Goal: Task Accomplishment & Management: Use online tool/utility

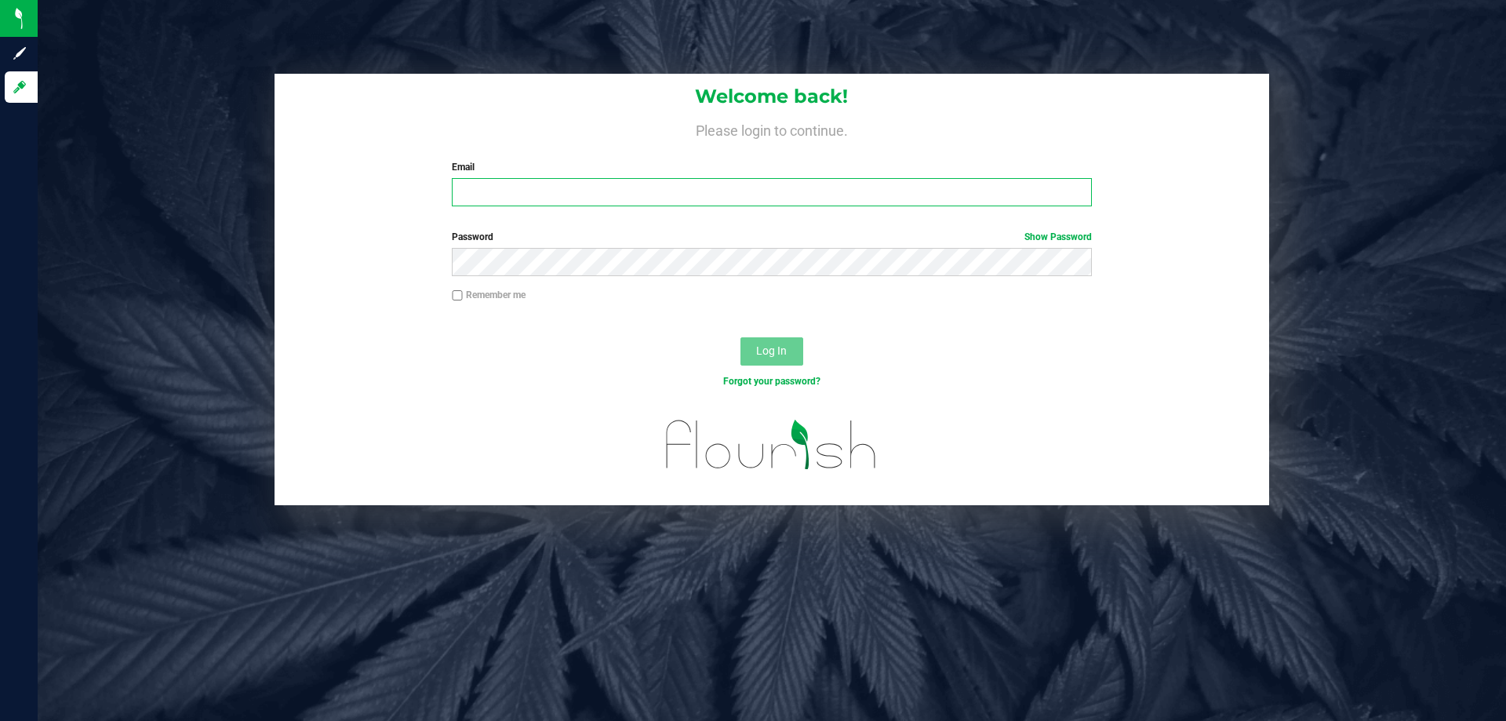
click at [681, 185] on input "Email" at bounding box center [771, 192] width 639 height 28
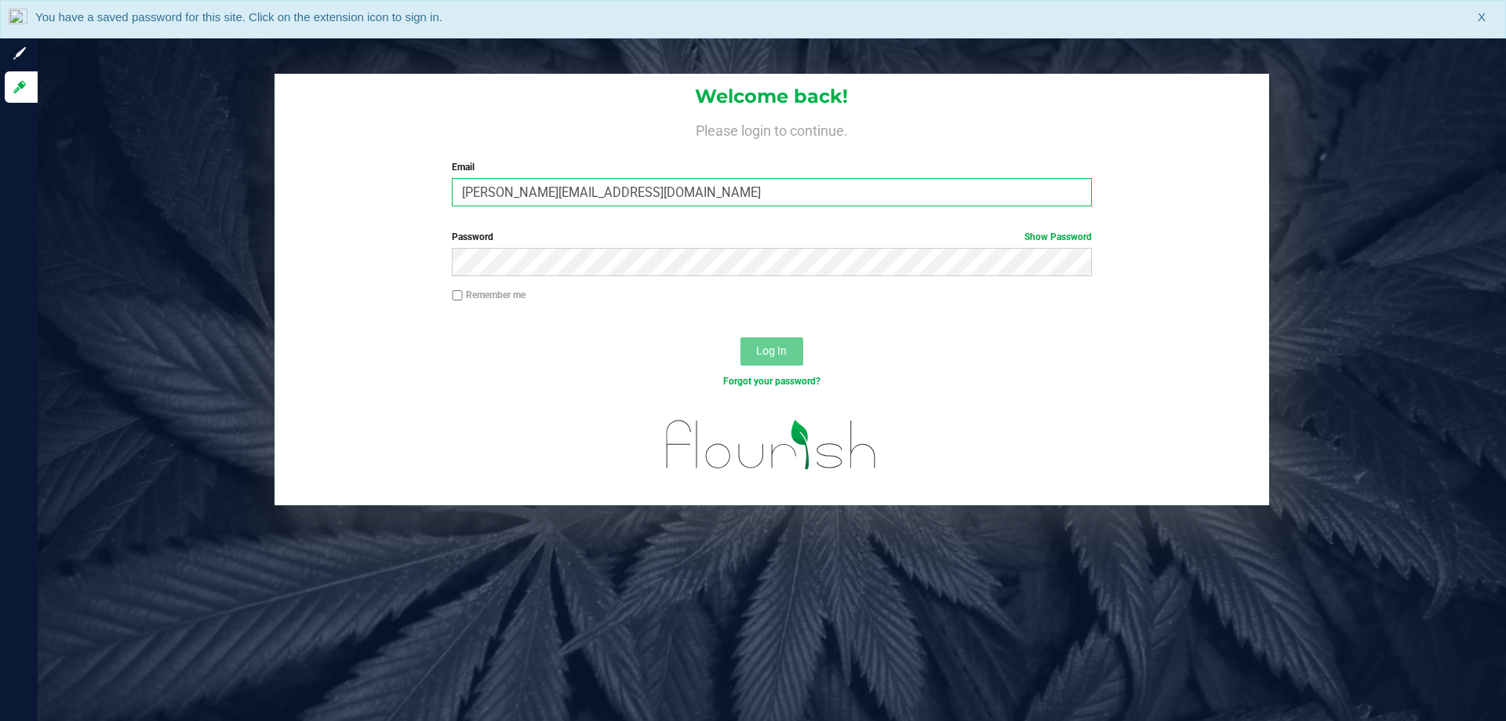
type input "MaDay@liveparallel.com"
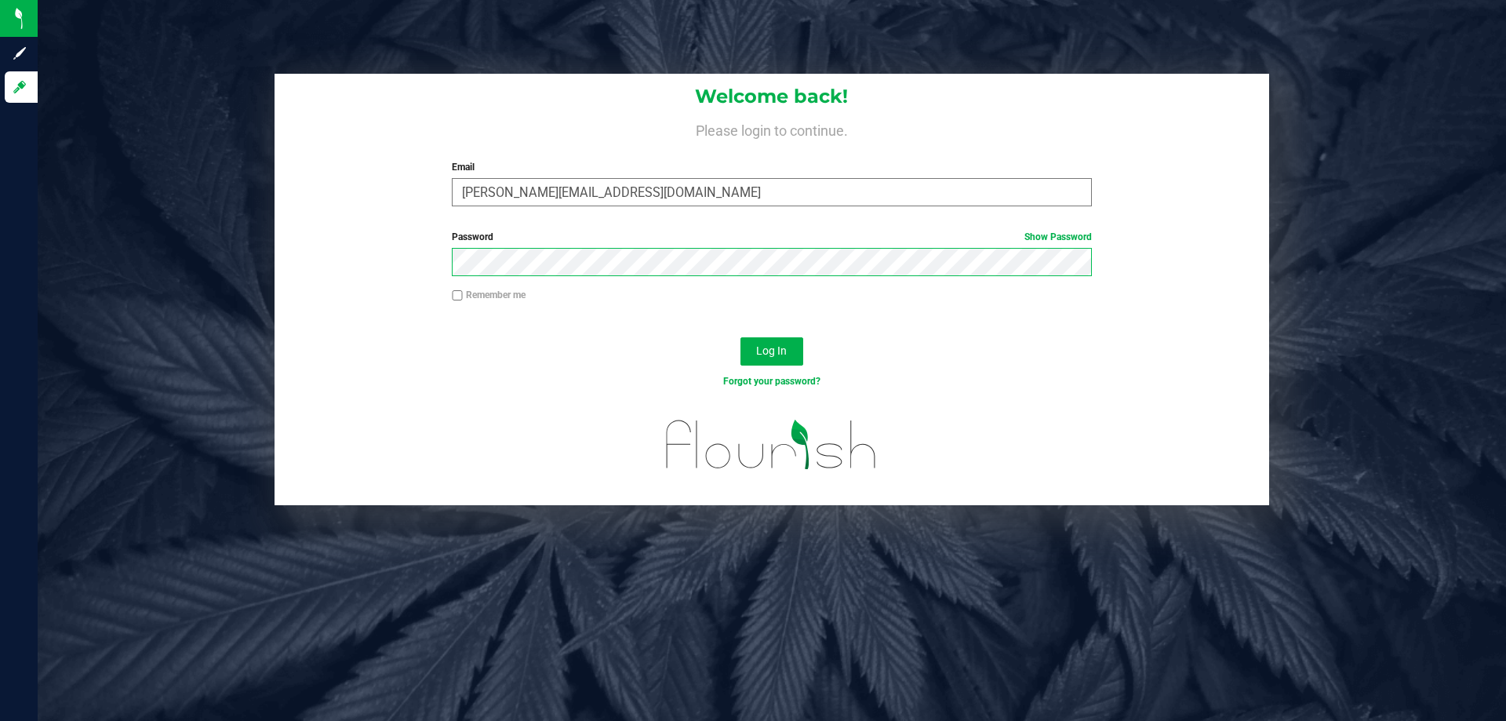
click at [740, 337] on button "Log In" at bounding box center [771, 351] width 63 height 28
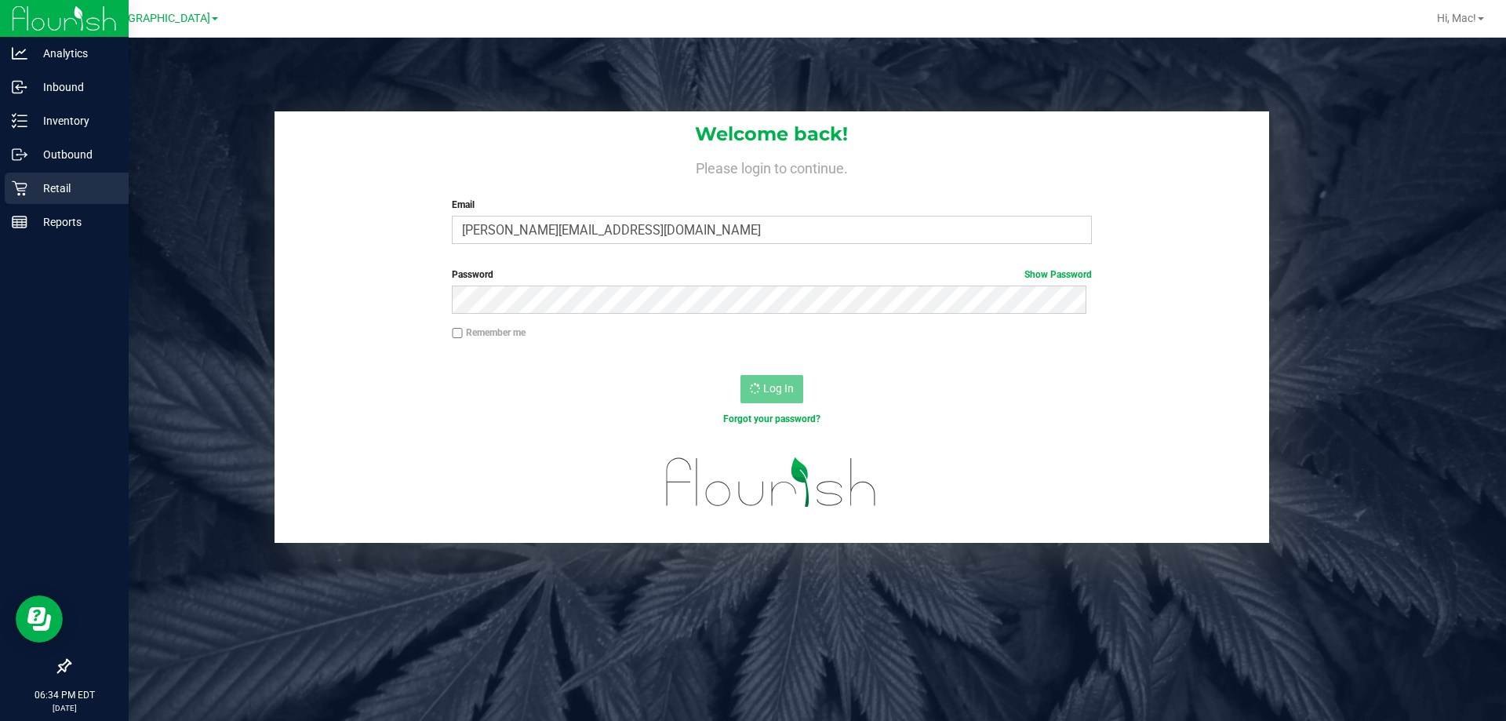
click at [27, 182] on p "Retail" at bounding box center [74, 188] width 94 height 19
click at [76, 183] on p "Retail" at bounding box center [74, 188] width 94 height 19
click at [19, 185] on icon at bounding box center [20, 188] width 16 height 16
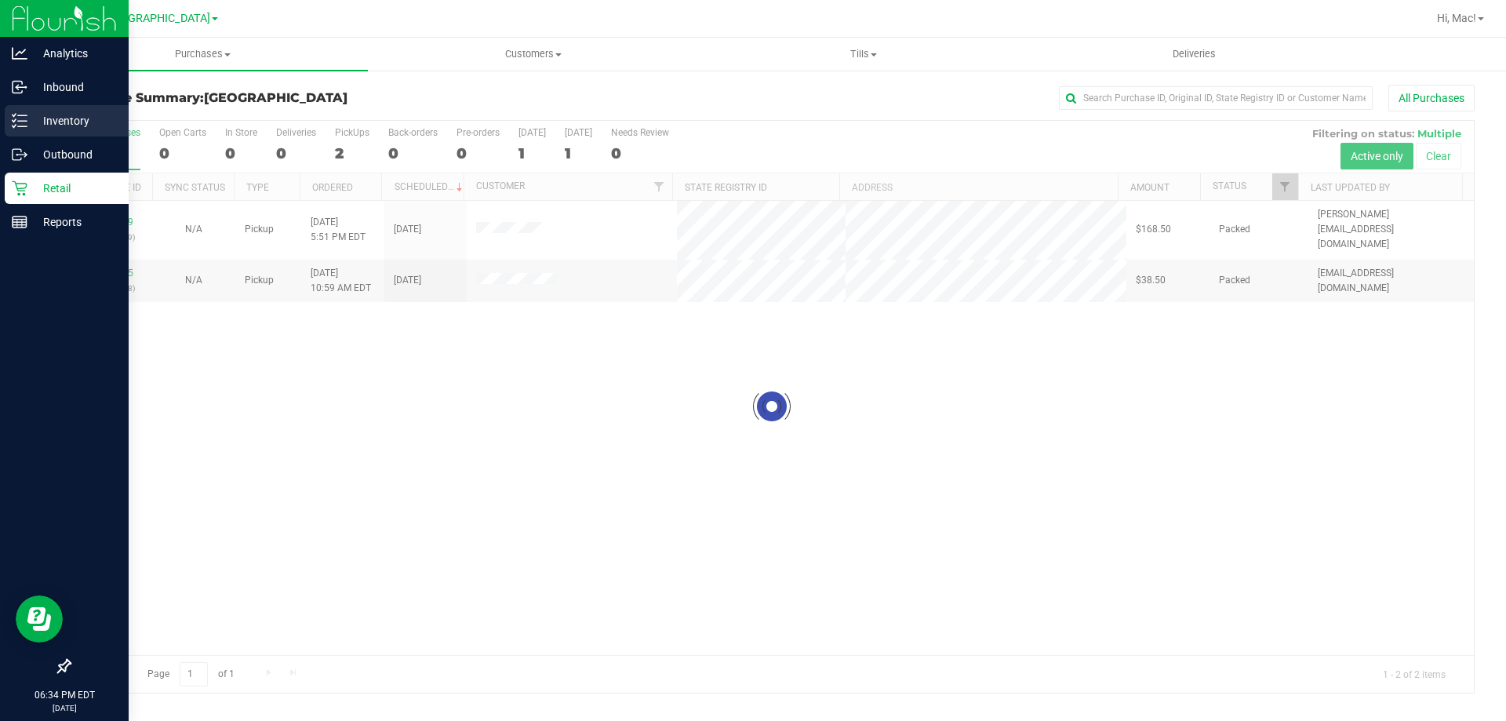
click at [51, 127] on p "Inventory" at bounding box center [74, 120] width 94 height 19
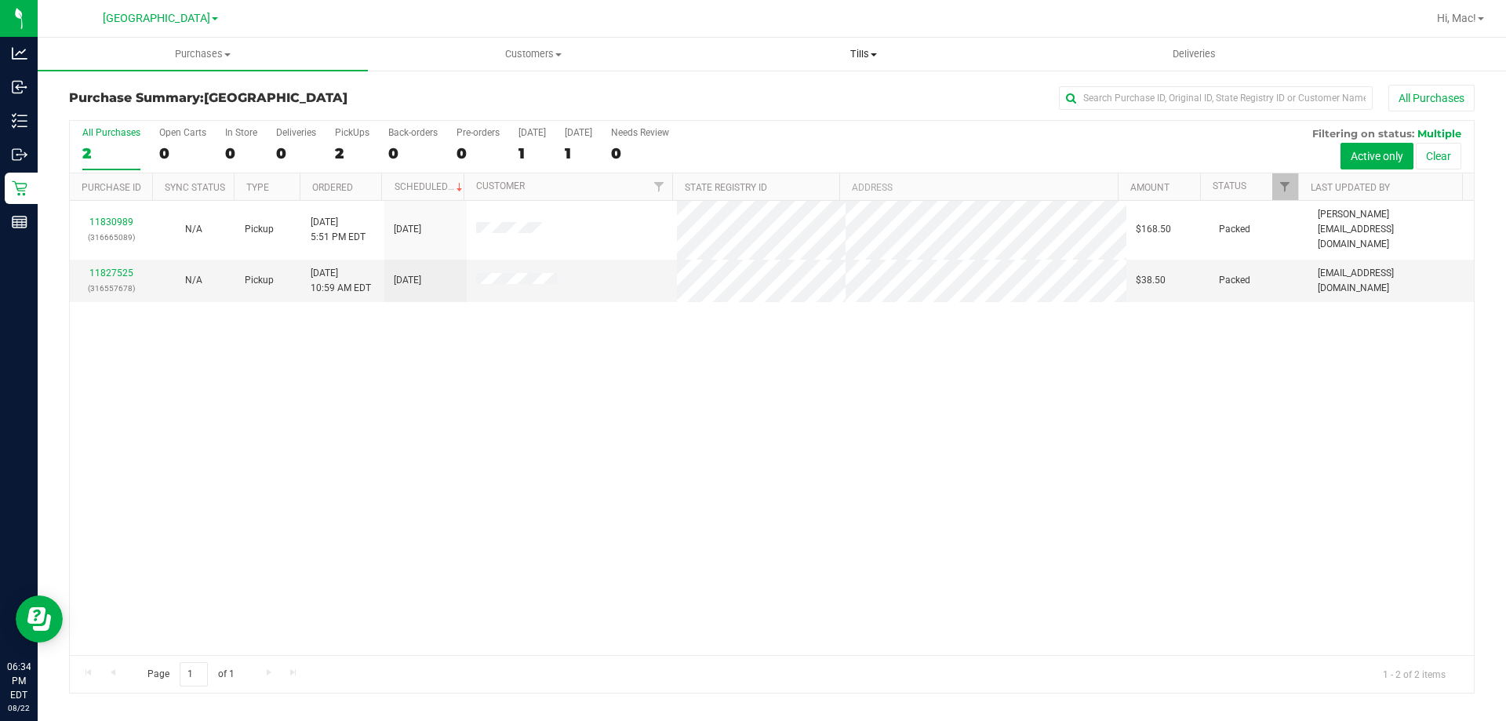
click at [867, 57] on span "Tills" at bounding box center [863, 54] width 329 height 14
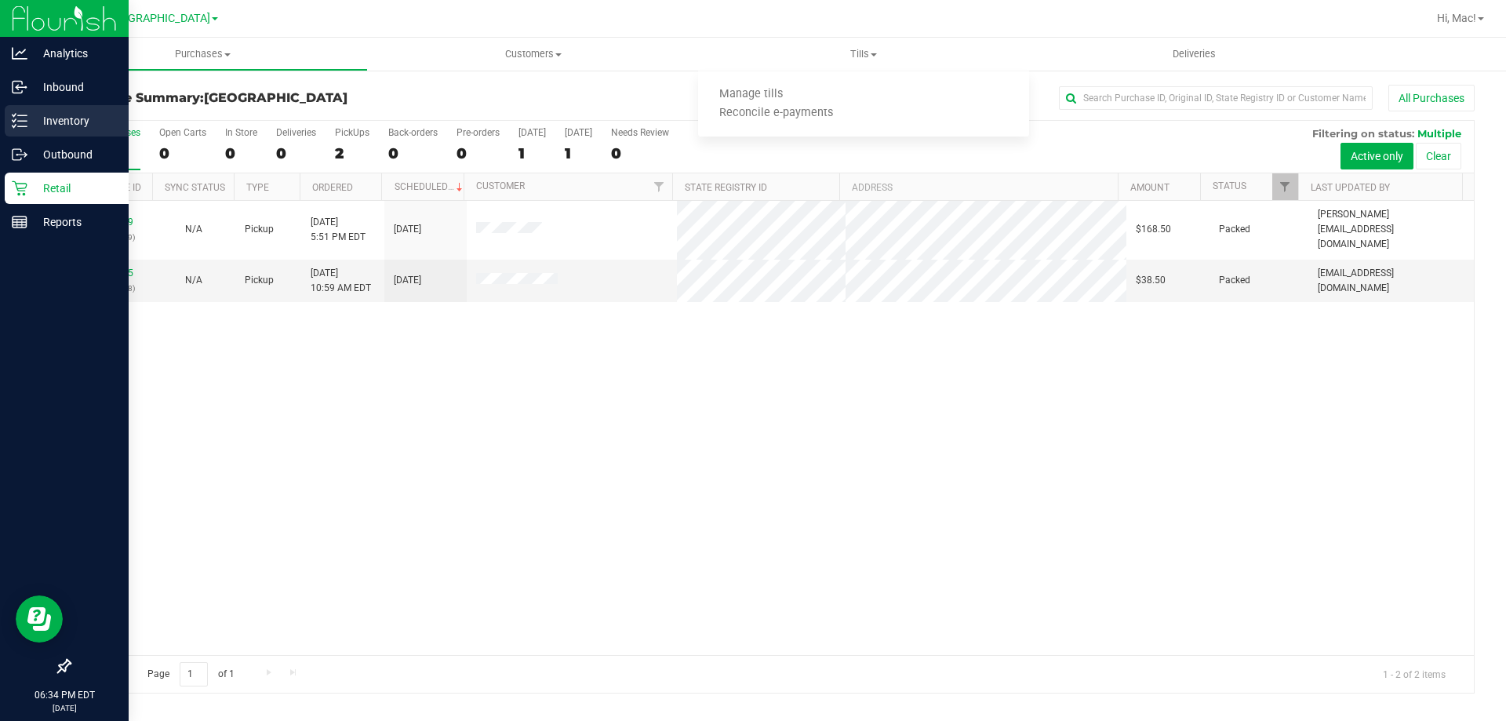
click at [17, 120] on icon at bounding box center [20, 121] width 16 height 16
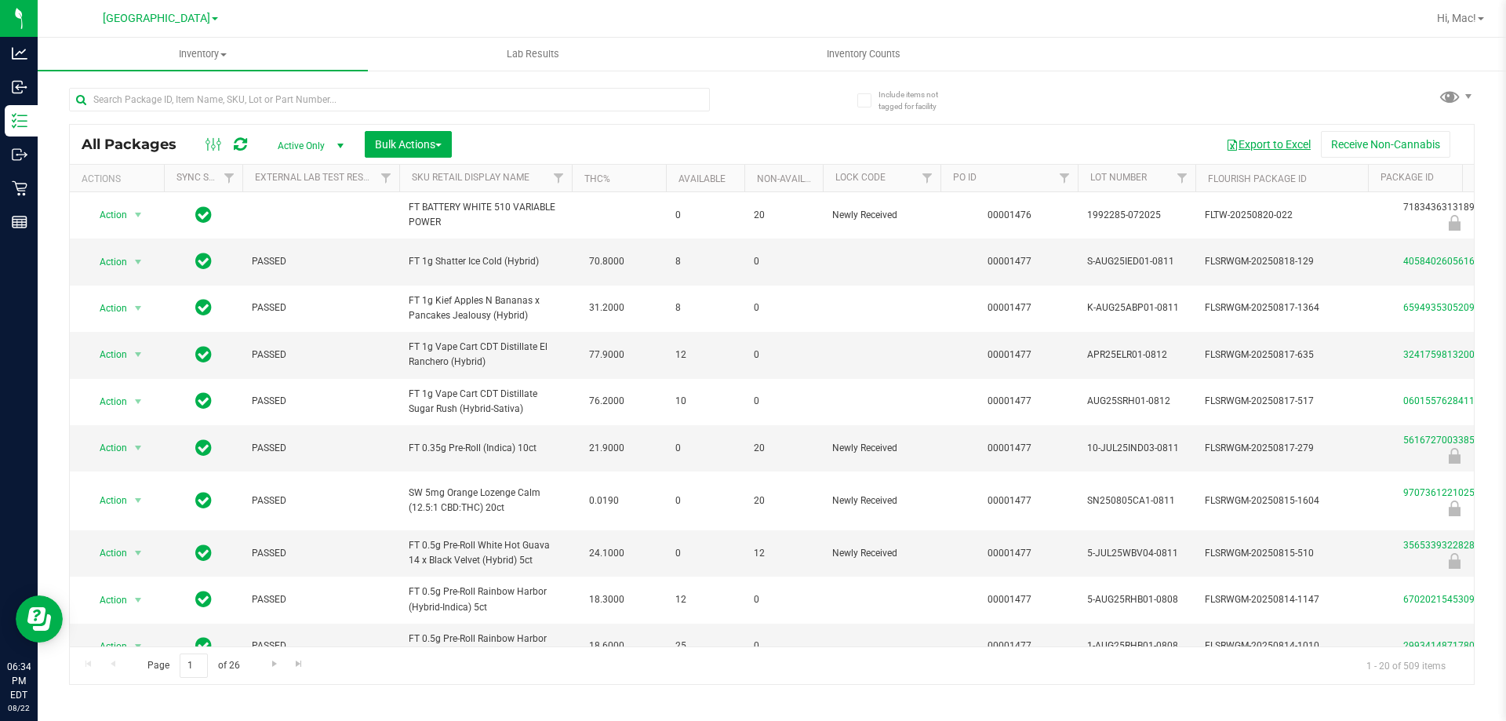
click at [1253, 145] on button "Export to Excel" at bounding box center [1267, 144] width 105 height 27
click at [226, 99] on input "text" at bounding box center [389, 100] width 641 height 24
type input "8372637631789560"
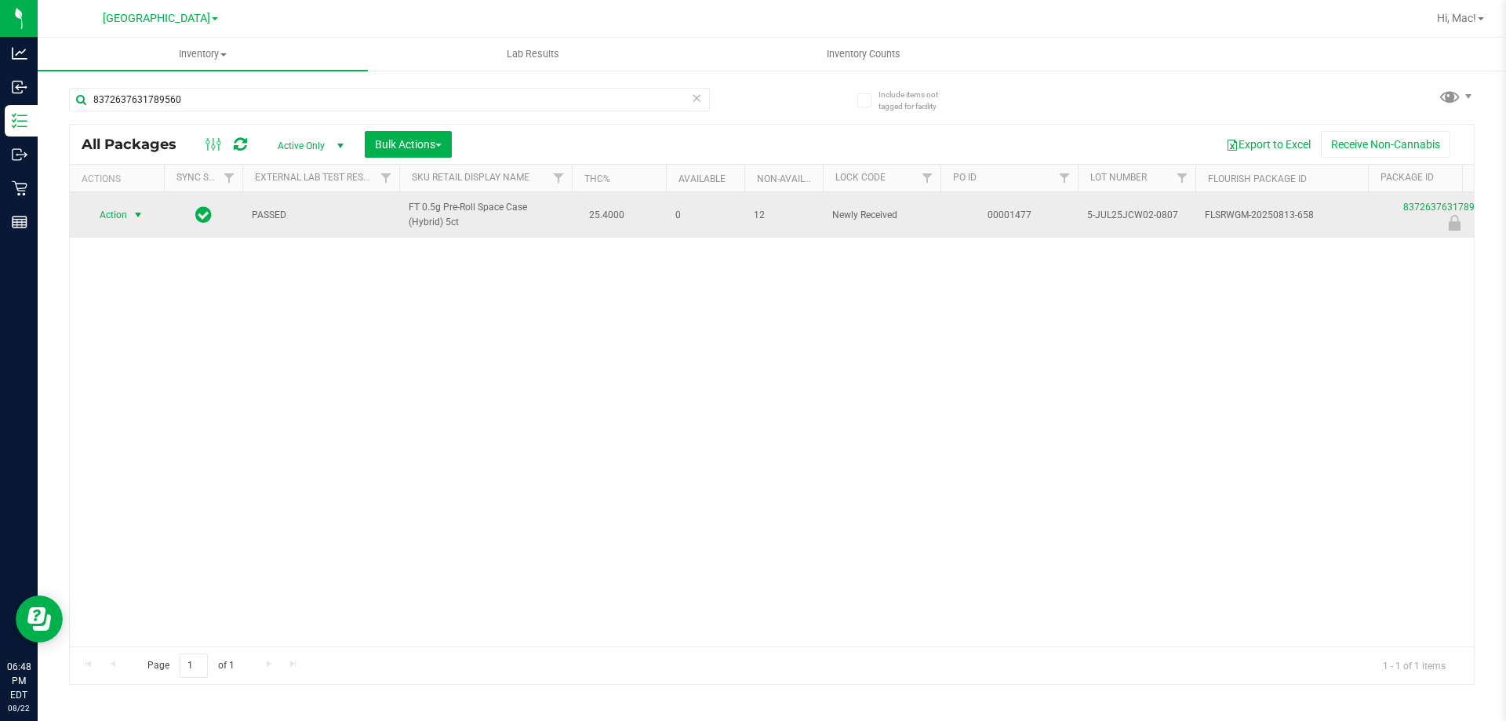
click at [140, 213] on span "select" at bounding box center [138, 215] width 13 height 13
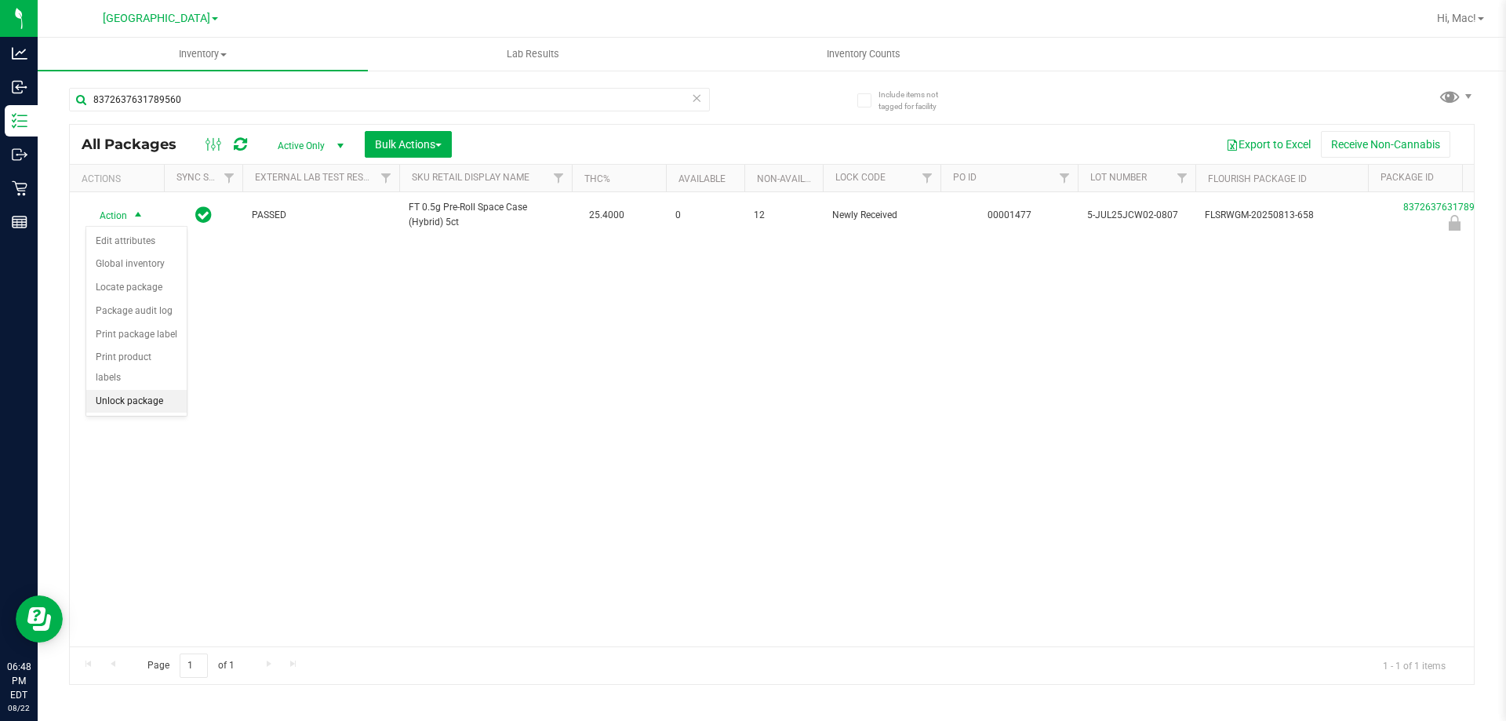
click at [149, 390] on li "Unlock package" at bounding box center [136, 402] width 100 height 24
